Goal: Use online tool/utility: Utilize a website feature to perform a specific function

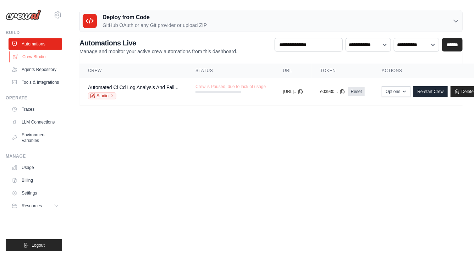
click at [29, 56] on link "Crew Studio" at bounding box center [36, 56] width 54 height 11
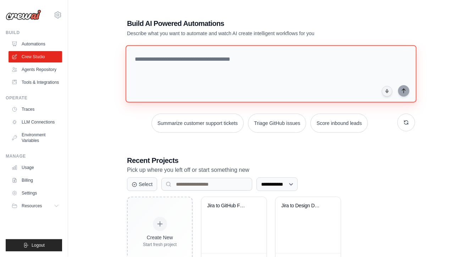
click at [152, 61] on textarea at bounding box center [271, 74] width 291 height 58
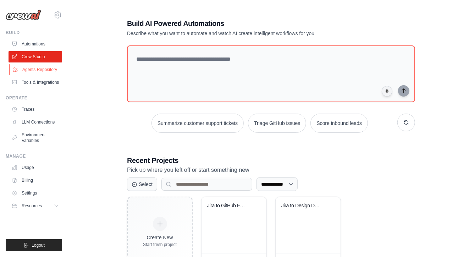
click at [43, 73] on link "Agents Repository" at bounding box center [36, 69] width 54 height 11
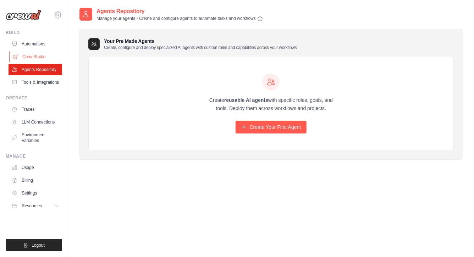
click at [28, 60] on link "Crew Studio" at bounding box center [36, 56] width 54 height 11
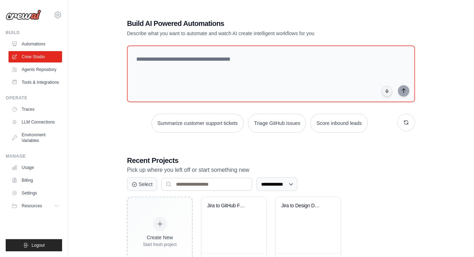
scroll to position [28, 0]
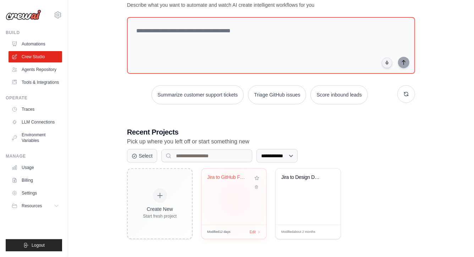
click at [235, 199] on div "Jira to GitHub Feature Development ..." at bounding box center [234, 197] width 65 height 56
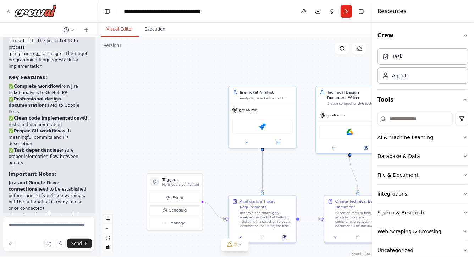
scroll to position [1292, 0]
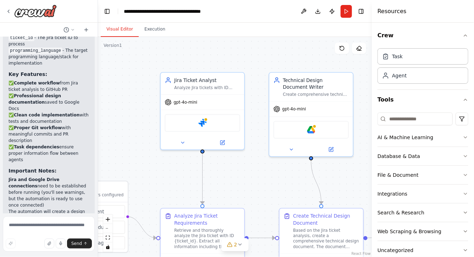
drag, startPoint x: 190, startPoint y: 130, endPoint x: 113, endPoint y: 126, distance: 77.5
click at [113, 126] on div ".deletable-edge-delete-btn { width: 20px; height: 20px; border: 0px solid #ffff…" at bounding box center [235, 147] width 274 height 220
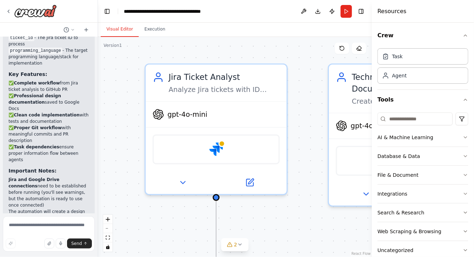
drag, startPoint x: 143, startPoint y: 124, endPoint x: 105, endPoint y: 143, distance: 42.6
click at [105, 143] on div ".deletable-edge-delete-btn { width: 20px; height: 20px; border: 0px solid #ffff…" at bounding box center [235, 147] width 274 height 220
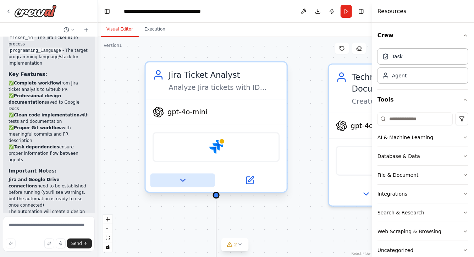
click at [184, 179] on icon at bounding box center [182, 180] width 9 height 9
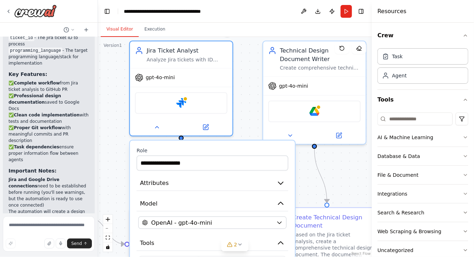
drag, startPoint x: 127, startPoint y: 137, endPoint x: 116, endPoint y: 94, distance: 44.3
click at [116, 94] on div ".deletable-edge-delete-btn { width: 20px; height: 20px; border: 0px solid #ffff…" at bounding box center [235, 147] width 274 height 220
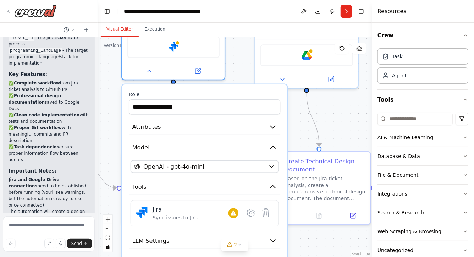
drag, startPoint x: 252, startPoint y: 118, endPoint x: 244, endPoint y: 62, distance: 56.6
click at [244, 62] on div ".deletable-edge-delete-btn { width: 20px; height: 20px; border: 0px solid #ffff…" at bounding box center [235, 147] width 274 height 220
